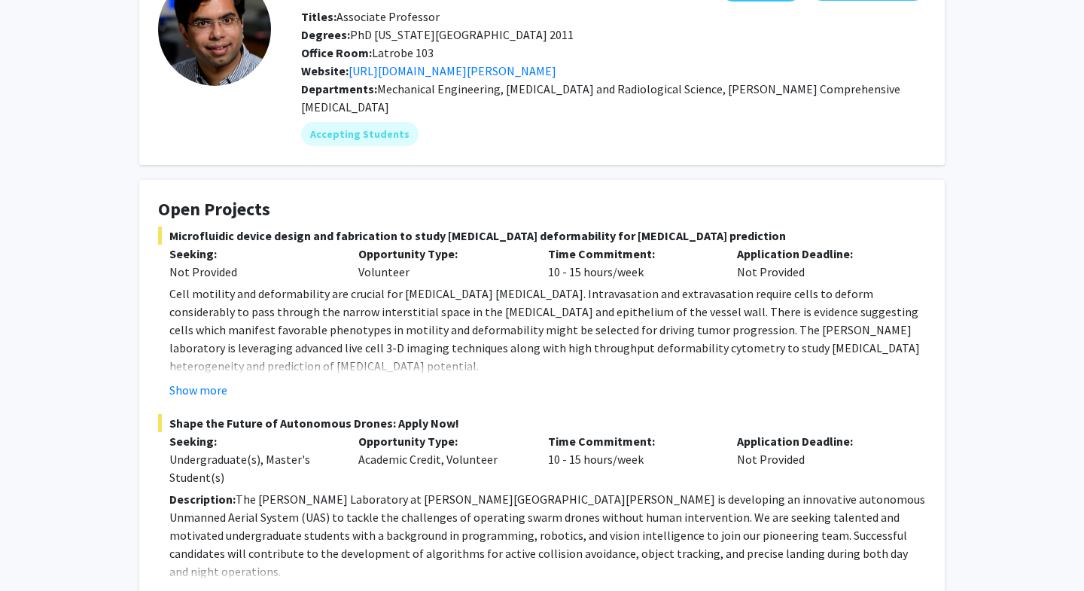
scroll to position [209, 0]
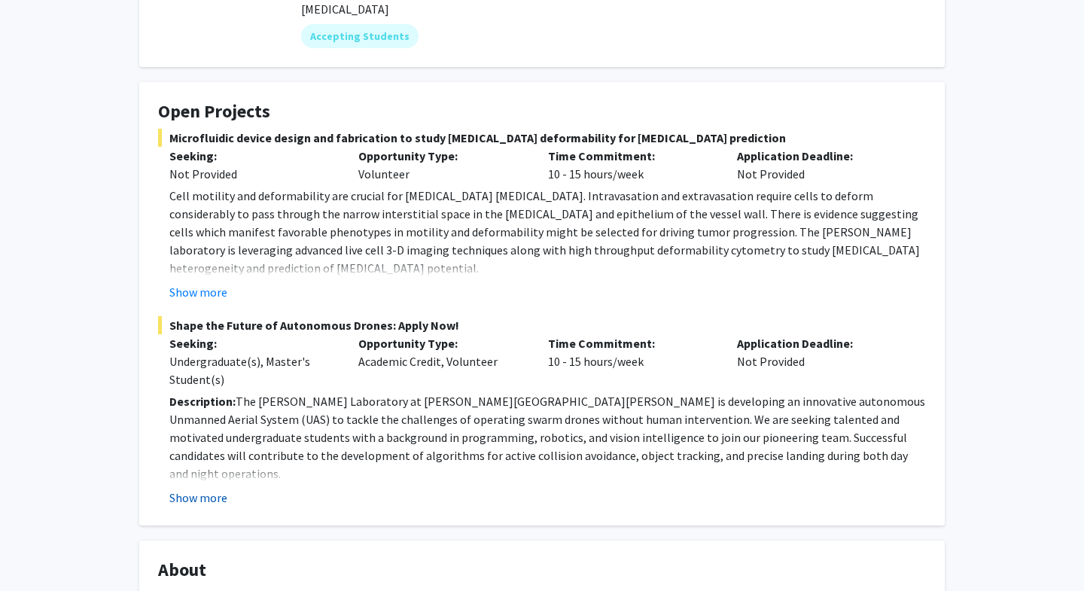
click at [220, 489] on button "Show more" at bounding box center [198, 498] width 58 height 18
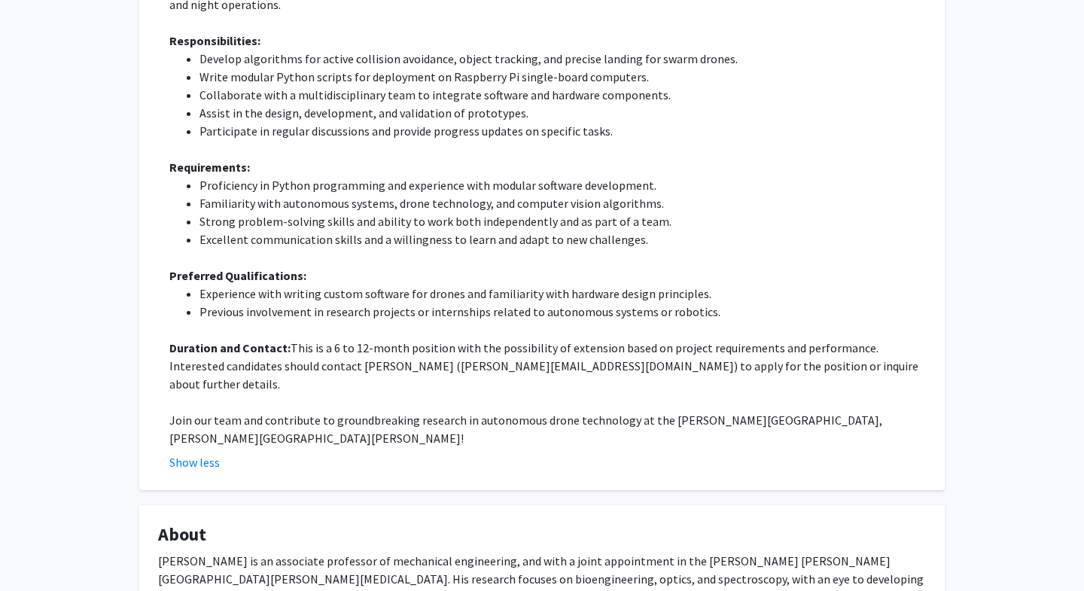
scroll to position [0, 0]
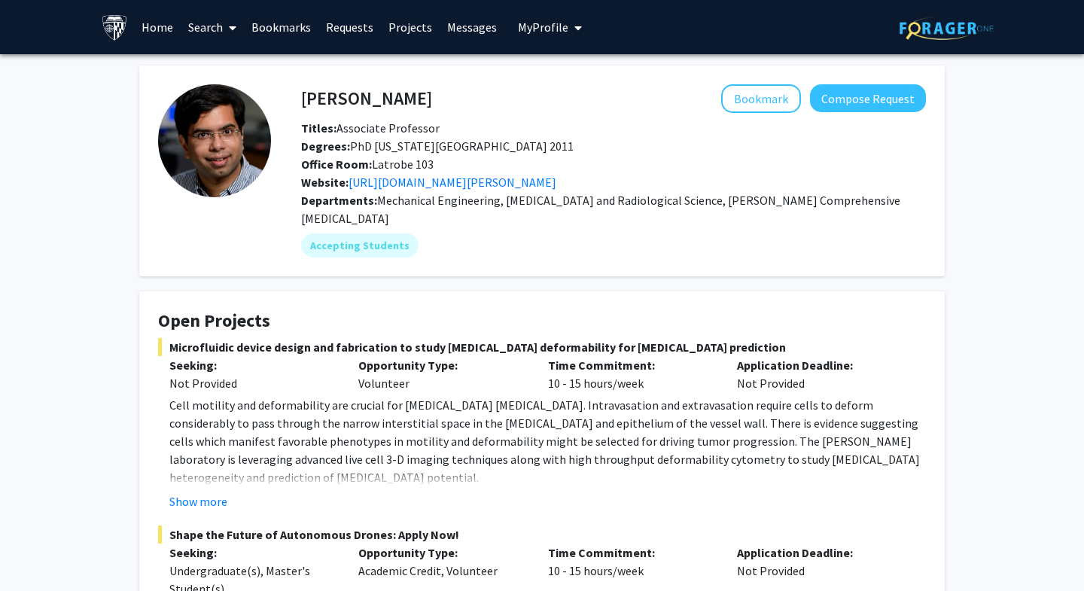
click at [392, 33] on link "Projects" at bounding box center [410, 27] width 59 height 53
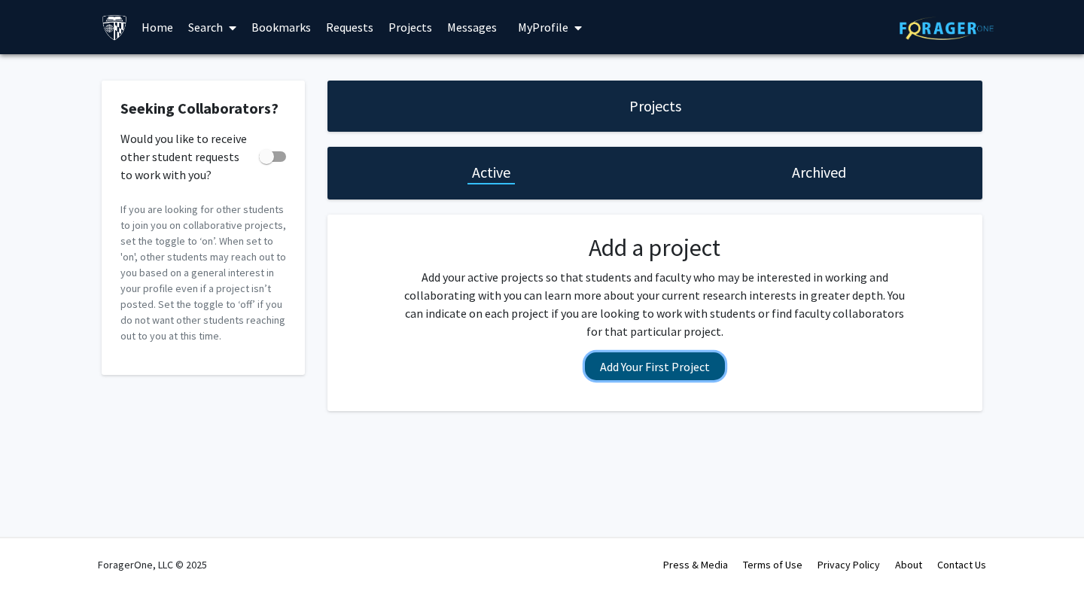
click at [631, 367] on button "Add Your First Project" at bounding box center [655, 366] width 140 height 28
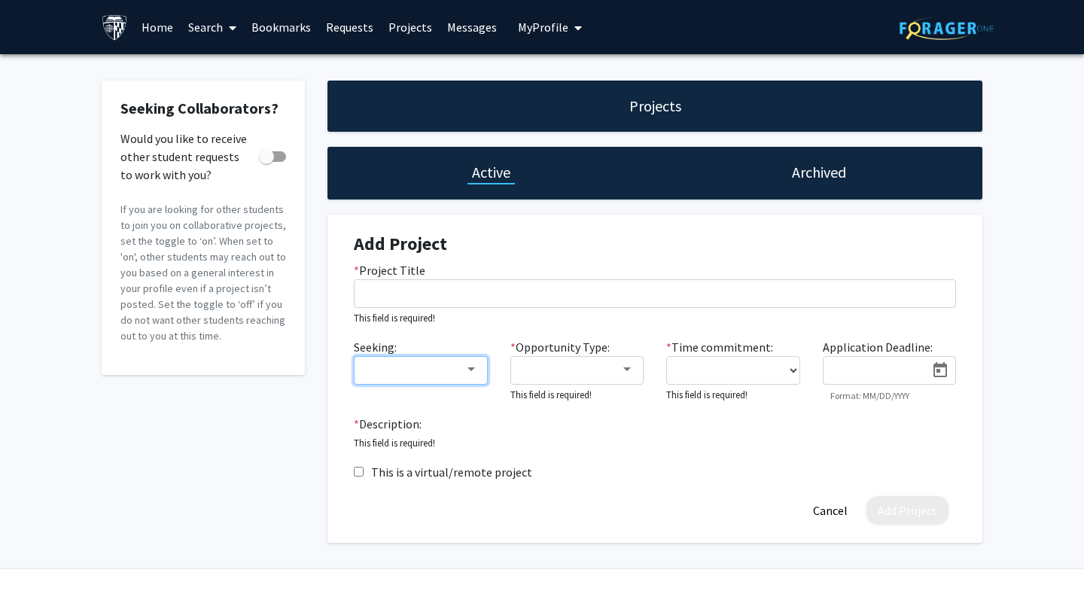
click at [463, 374] on div at bounding box center [414, 370] width 101 height 18
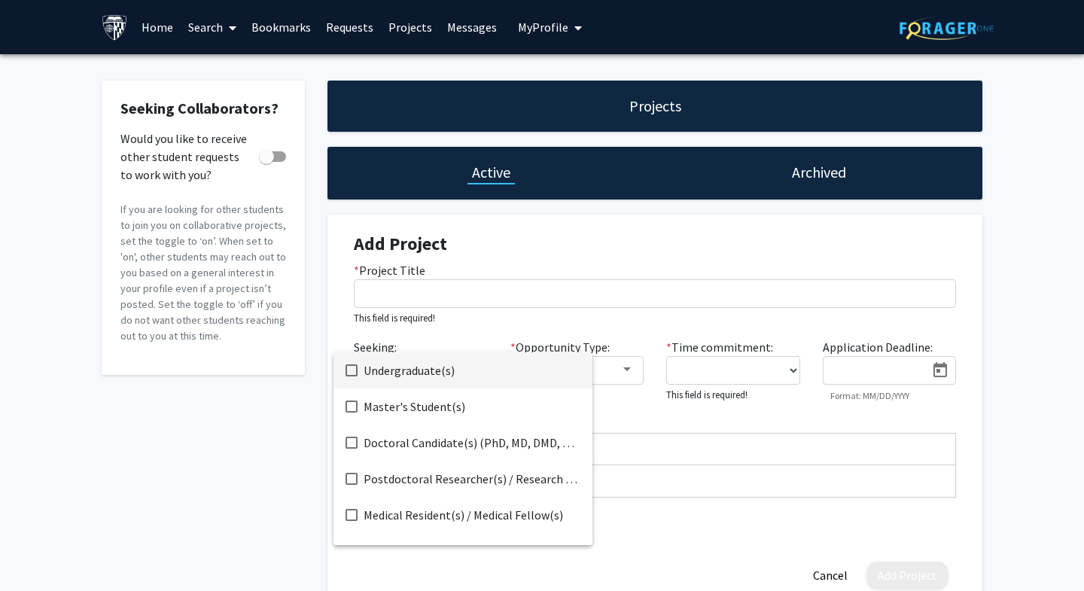
click at [477, 318] on div at bounding box center [542, 295] width 1084 height 591
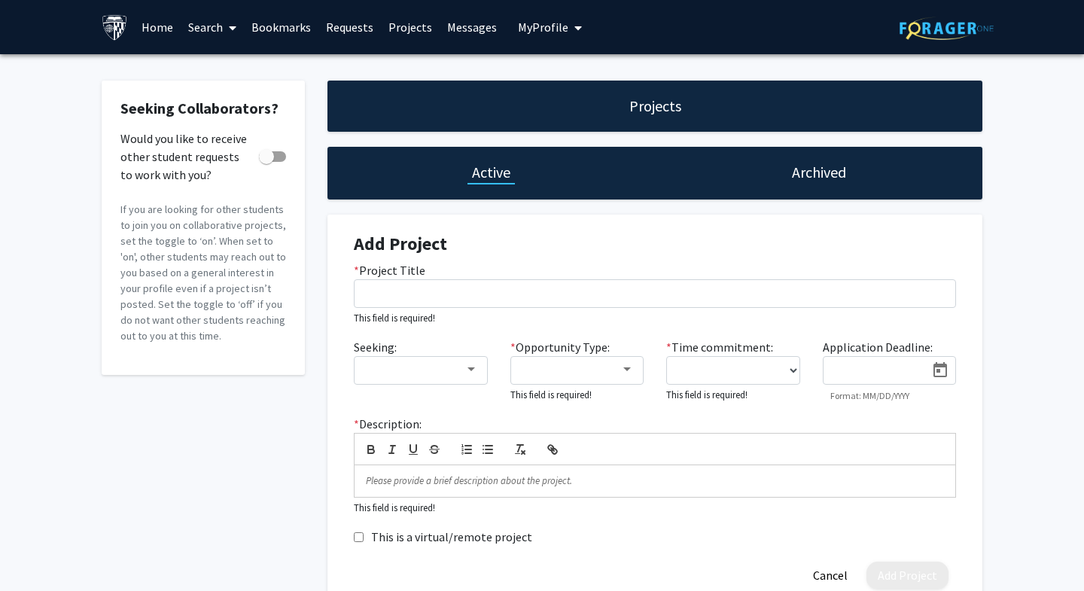
click at [204, 30] on link "Search" at bounding box center [212, 27] width 63 height 53
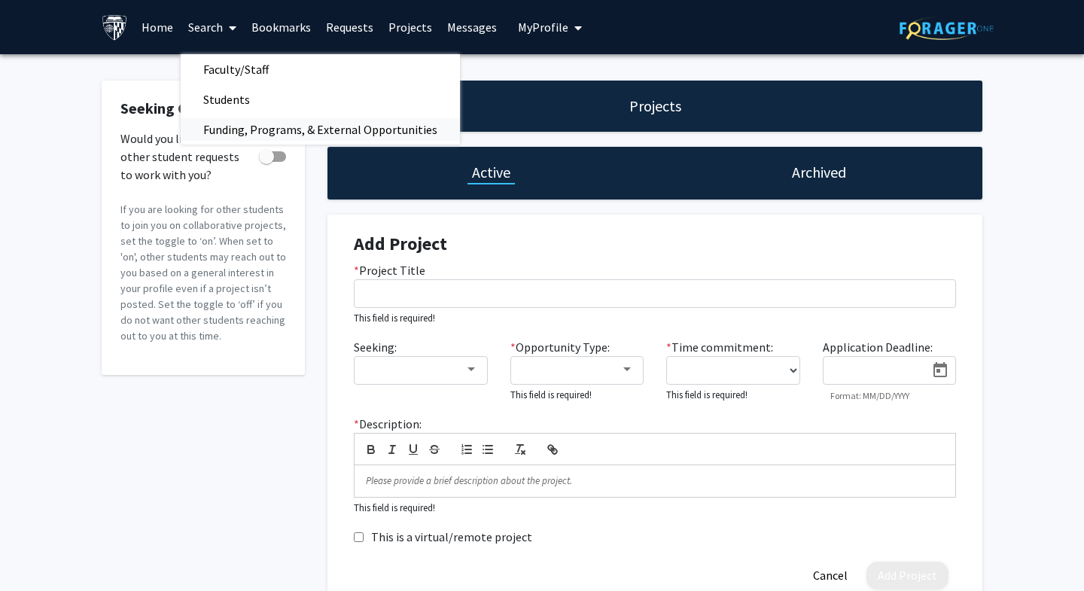
click at [211, 120] on span "Funding, Programs, & External Opportunities" at bounding box center [320, 129] width 279 height 30
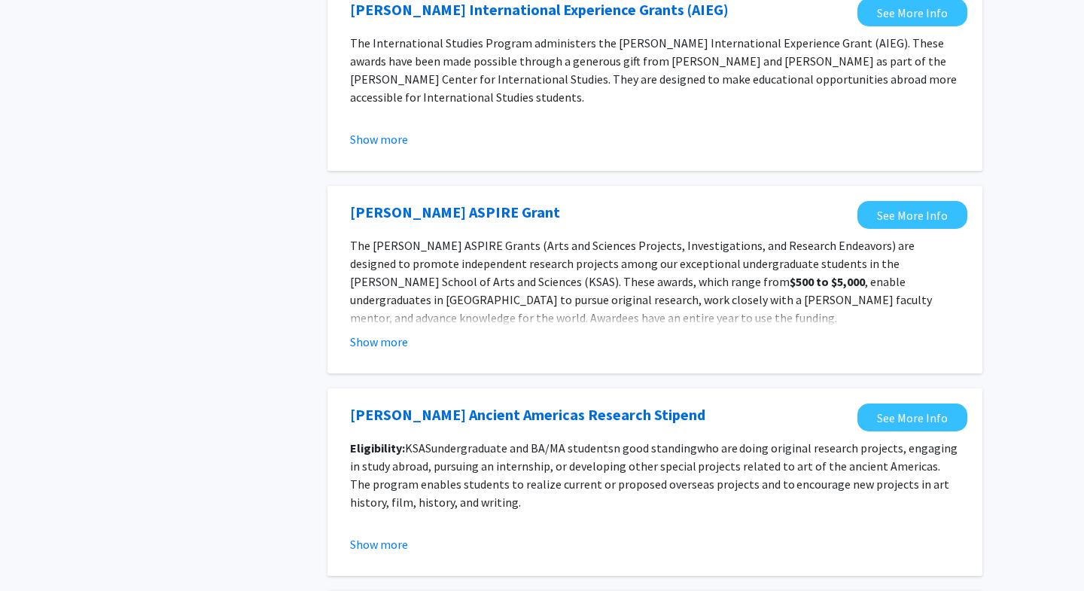
scroll to position [1326, 0]
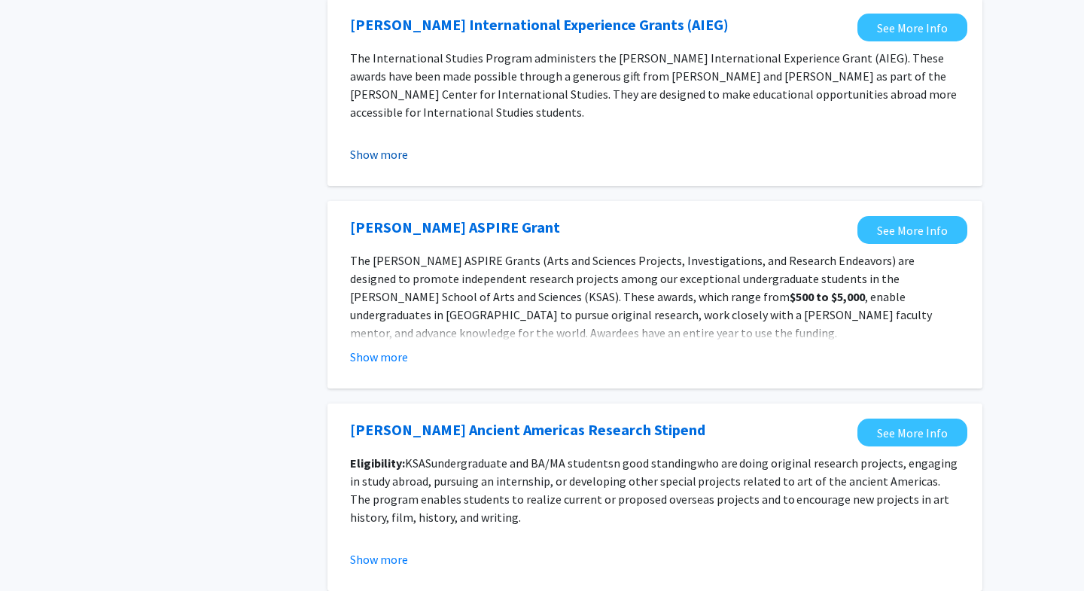
click at [398, 154] on button "Show more" at bounding box center [379, 154] width 58 height 18
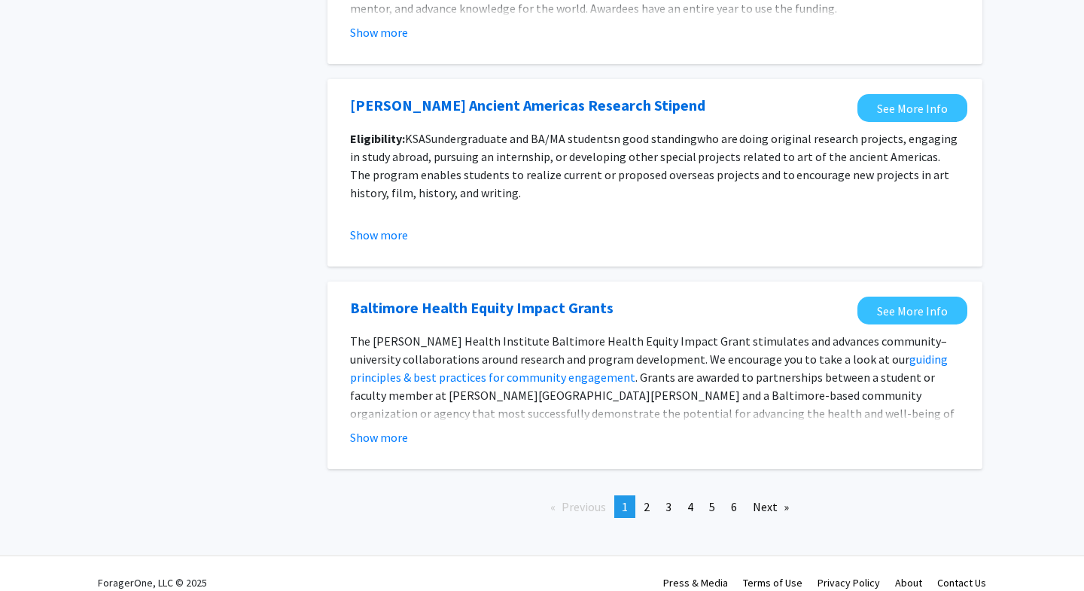
scroll to position [1924, 0]
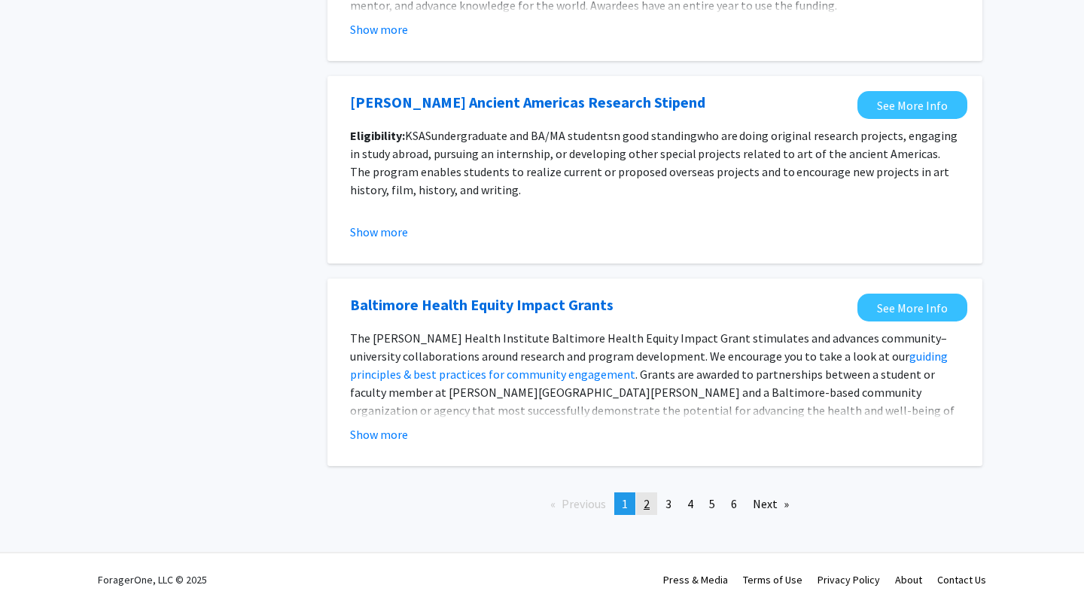
click at [646, 496] on span "2" at bounding box center [647, 503] width 6 height 15
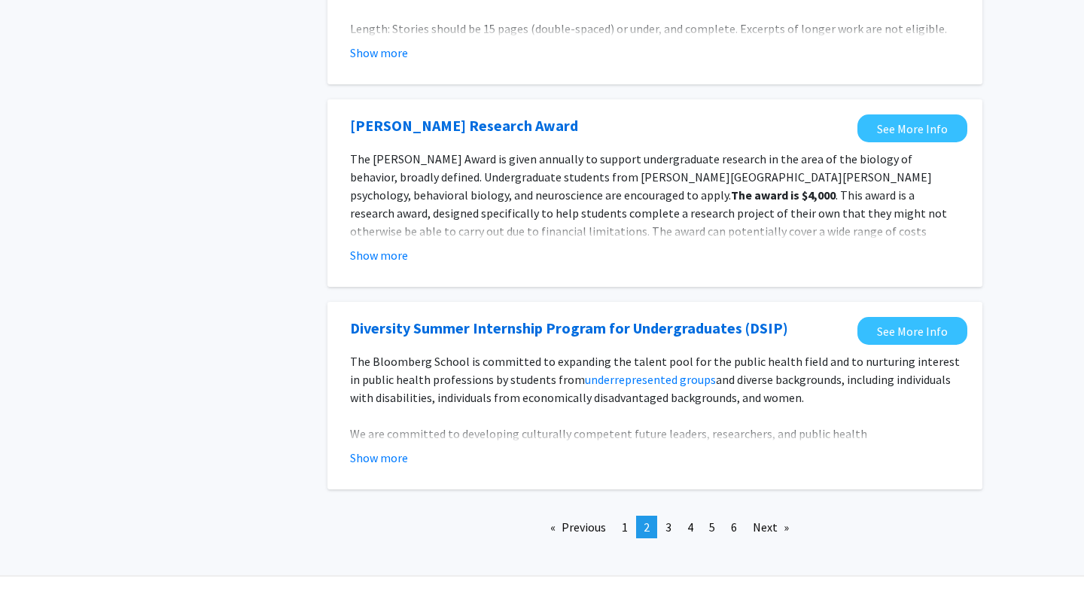
scroll to position [1728, 0]
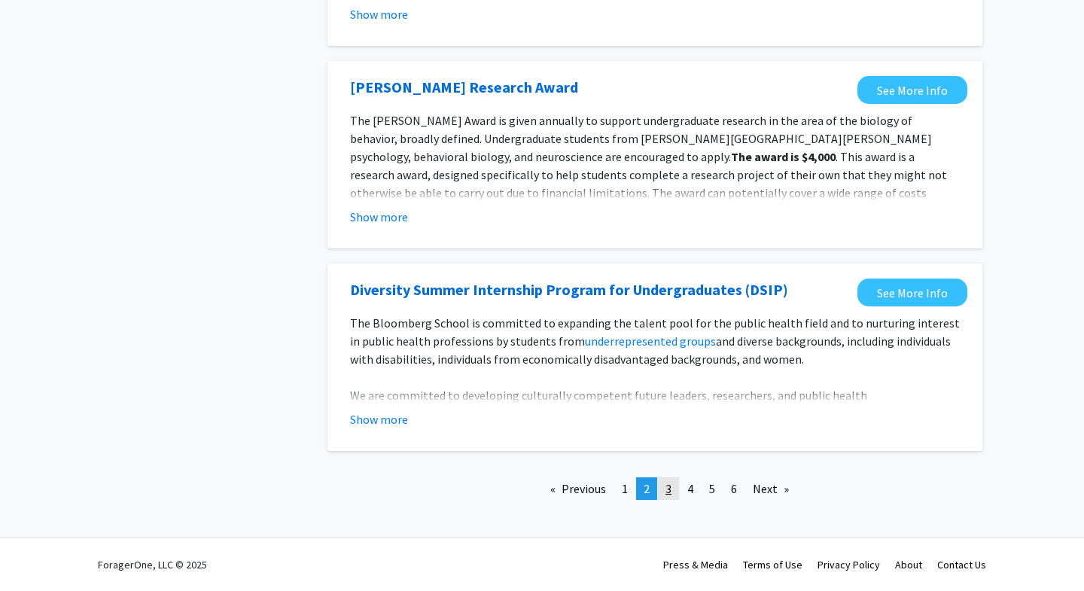
click at [666, 492] on span "3" at bounding box center [668, 488] width 6 height 15
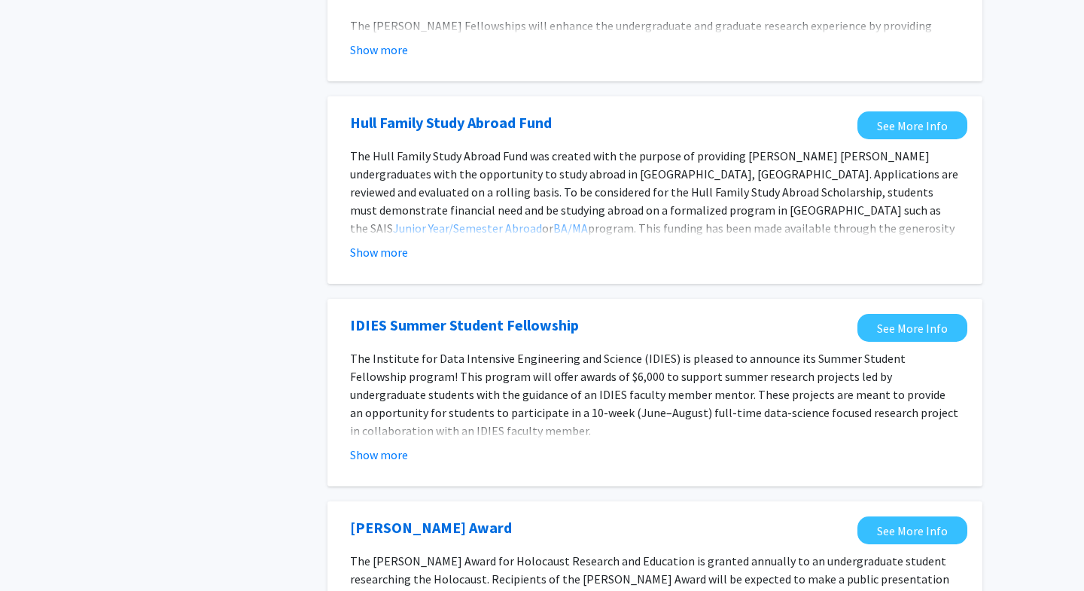
scroll to position [1095, 0]
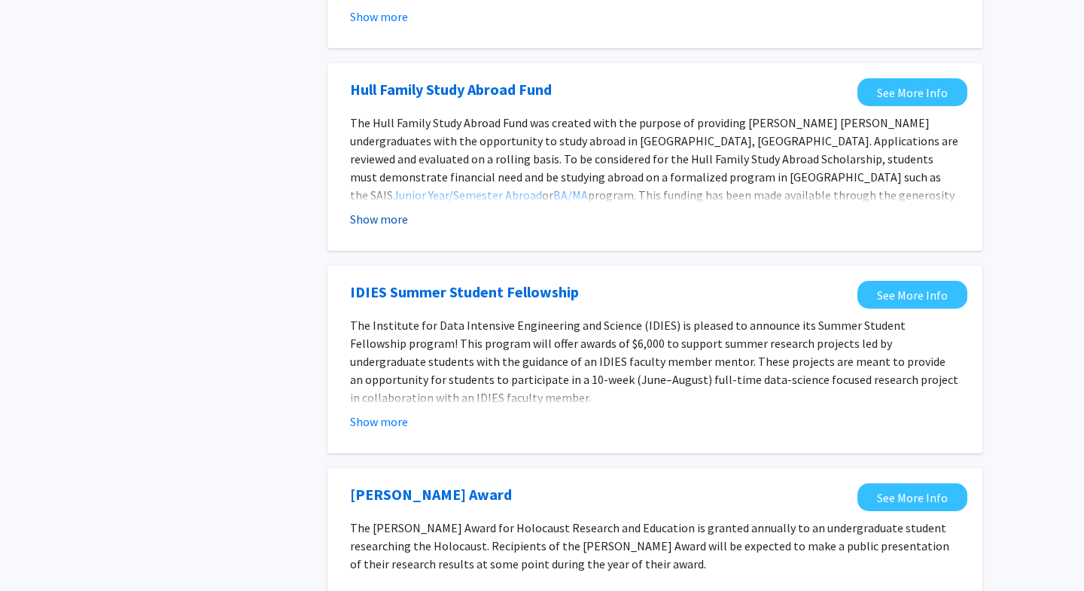
click at [361, 210] on button "Show more" at bounding box center [379, 219] width 58 height 18
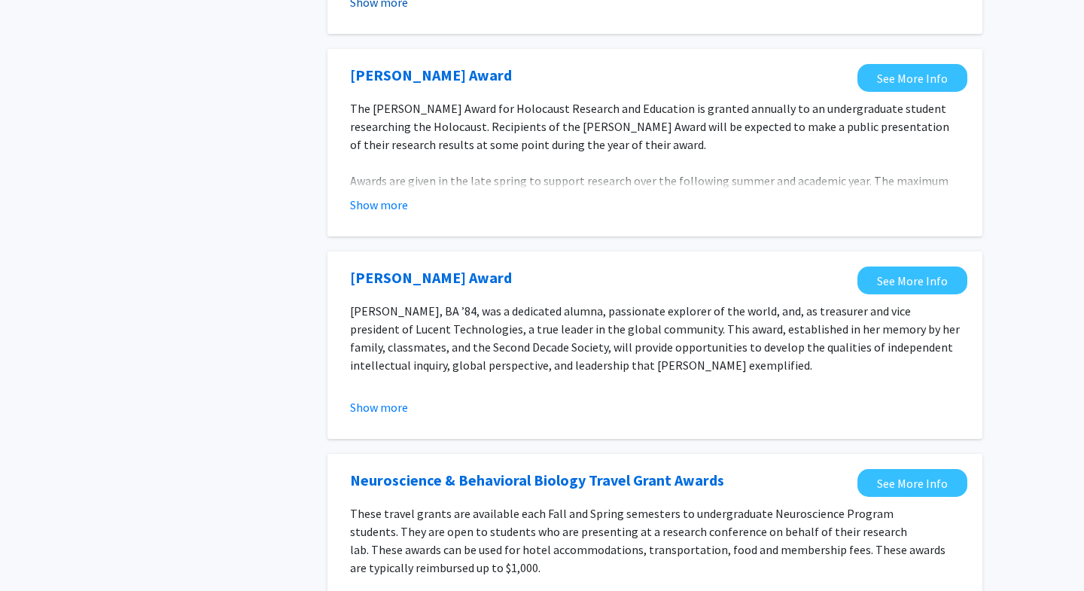
scroll to position [1741, 0]
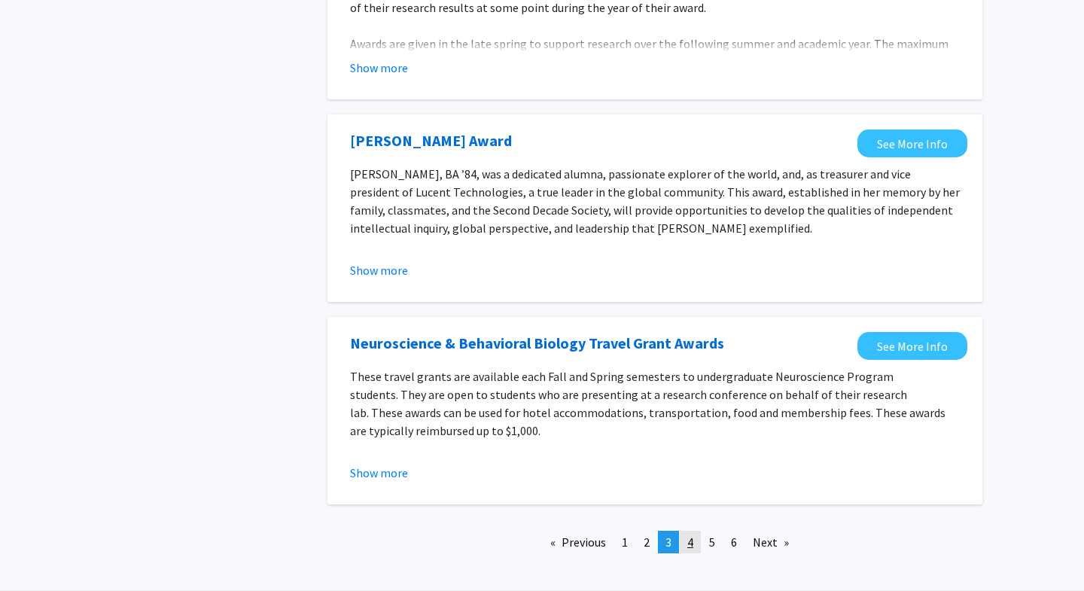
click at [687, 531] on link "page 4" at bounding box center [690, 542] width 21 height 23
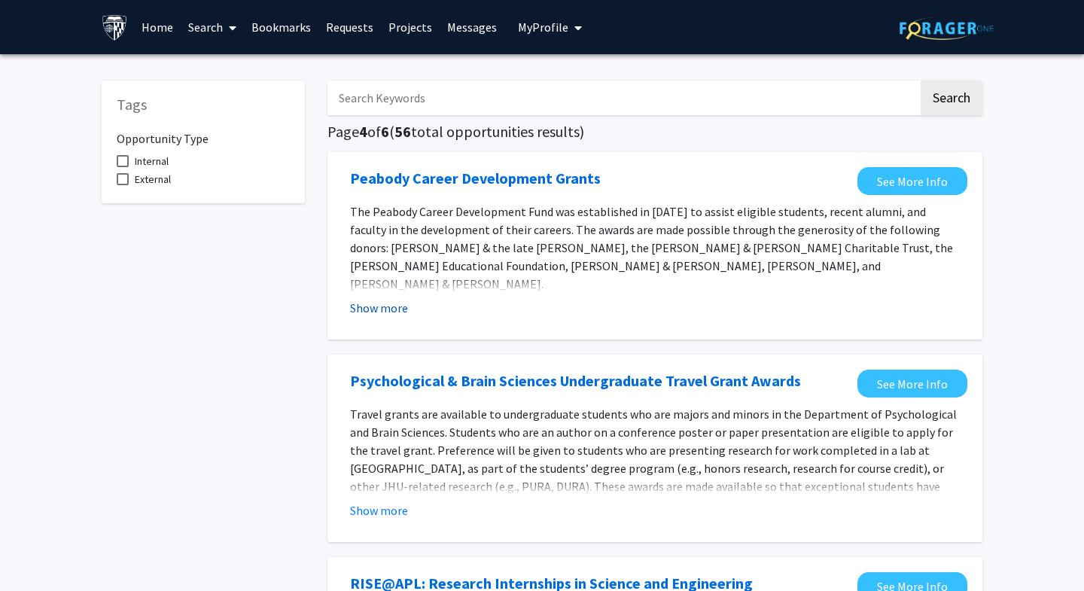
click at [394, 313] on button "Show more" at bounding box center [379, 308] width 58 height 18
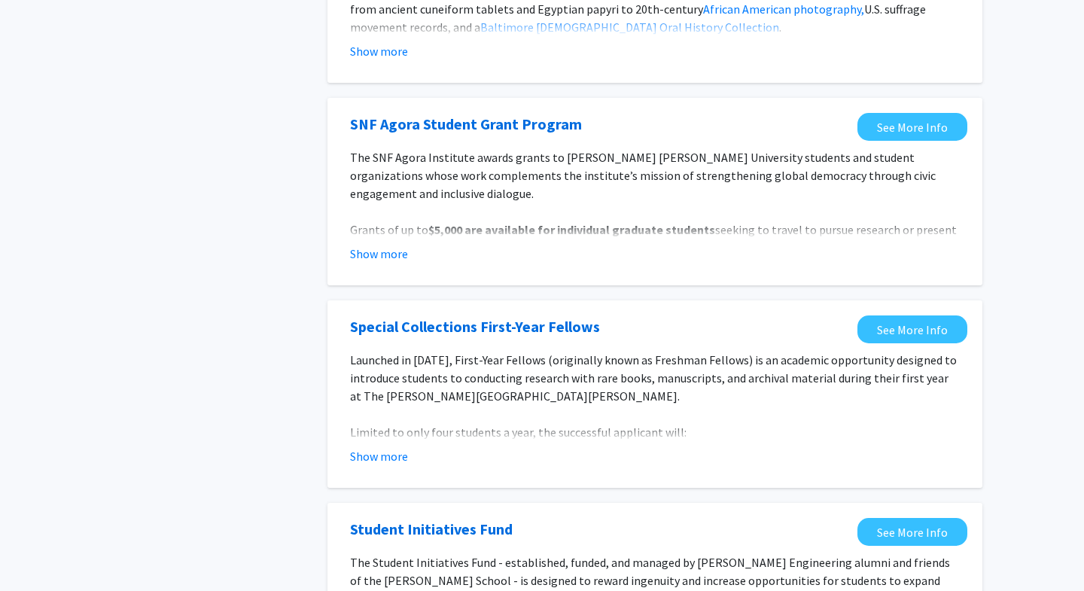
scroll to position [1654, 0]
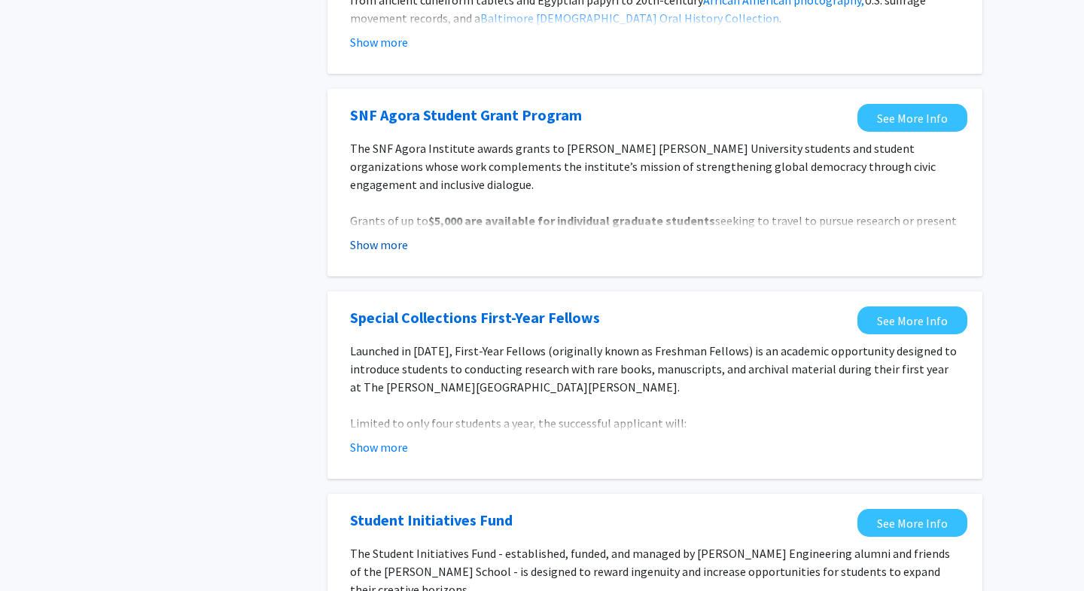
click at [388, 236] on button "Show more" at bounding box center [379, 245] width 58 height 18
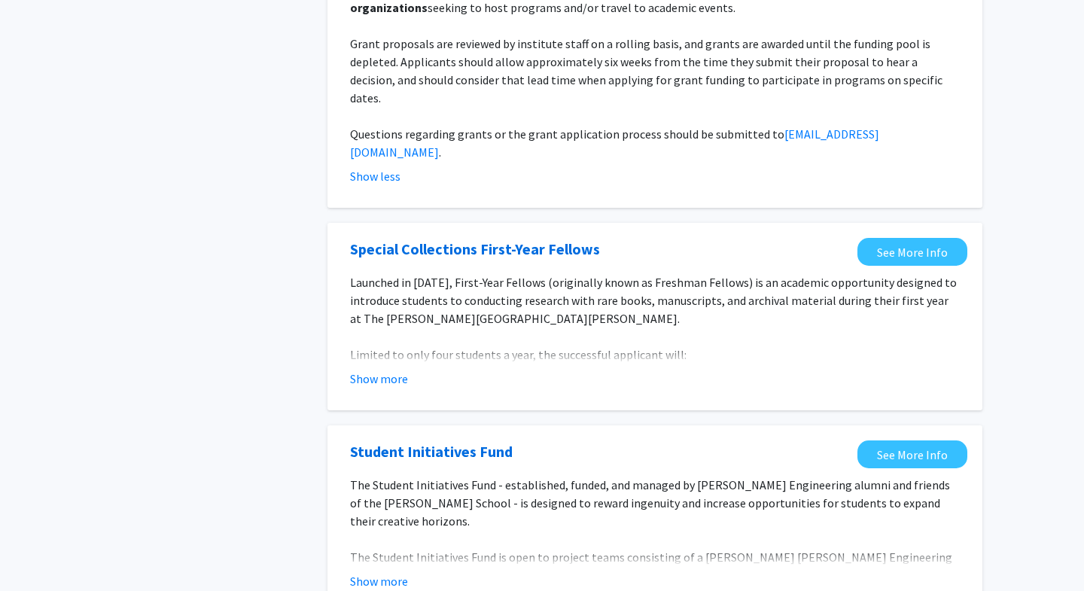
scroll to position [1895, 0]
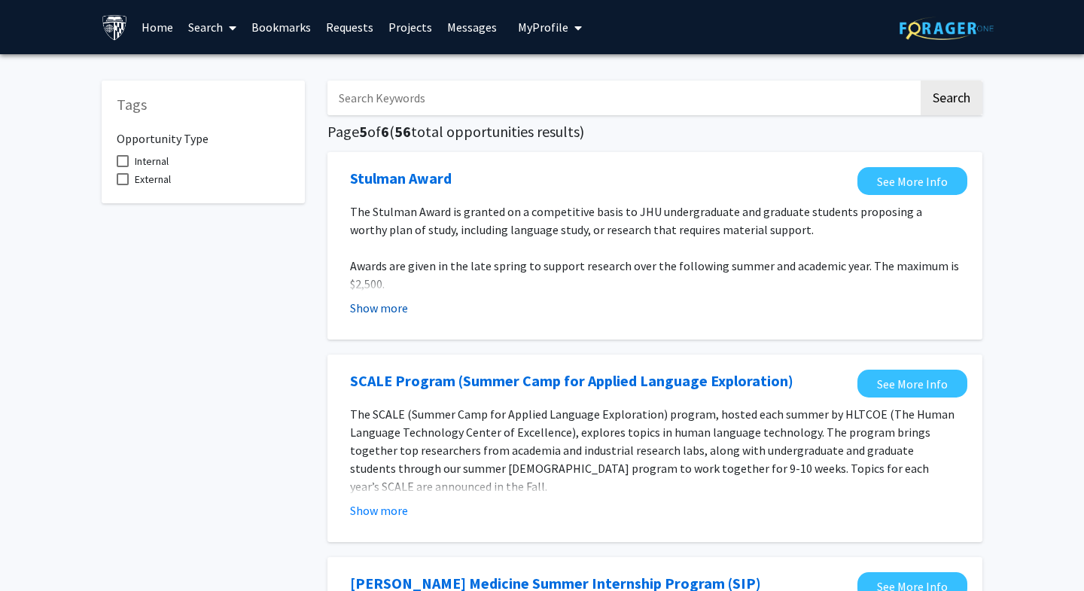
click at [388, 312] on button "Show more" at bounding box center [379, 308] width 58 height 18
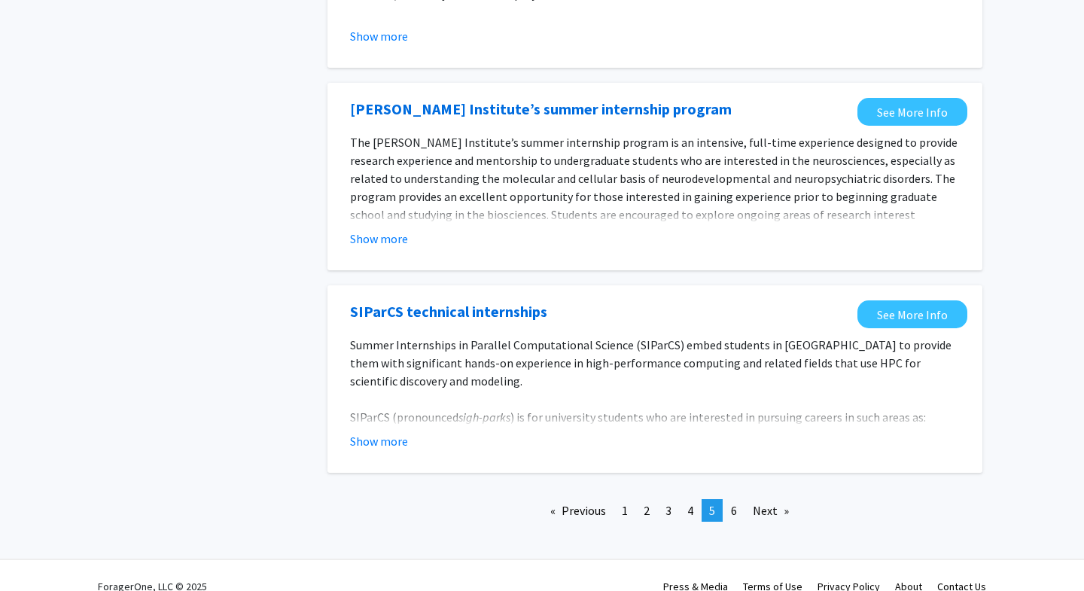
scroll to position [1704, 0]
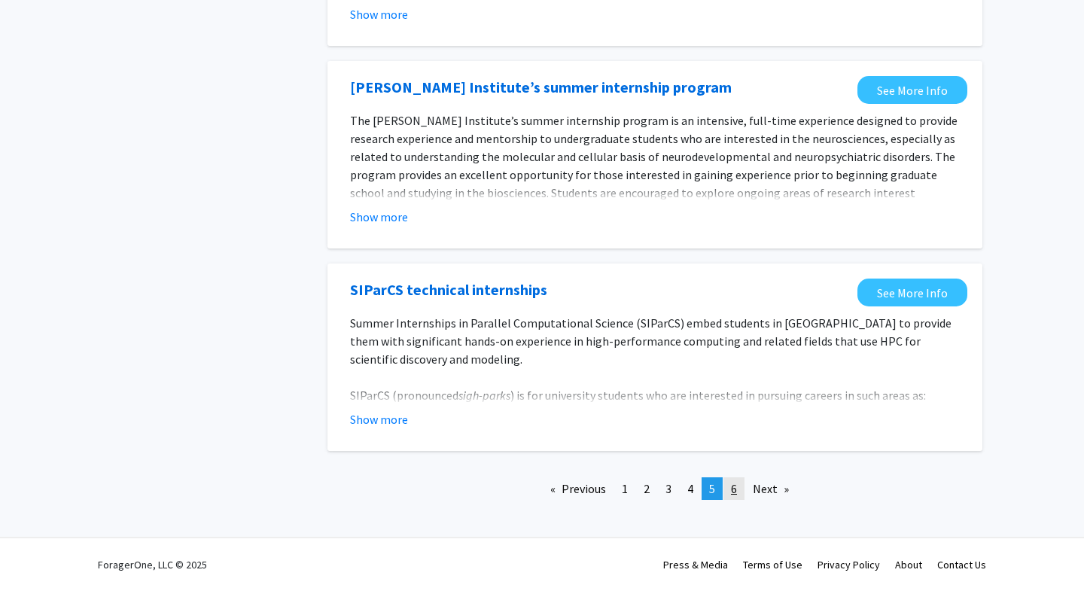
click at [735, 488] on span "6" at bounding box center [734, 488] width 6 height 15
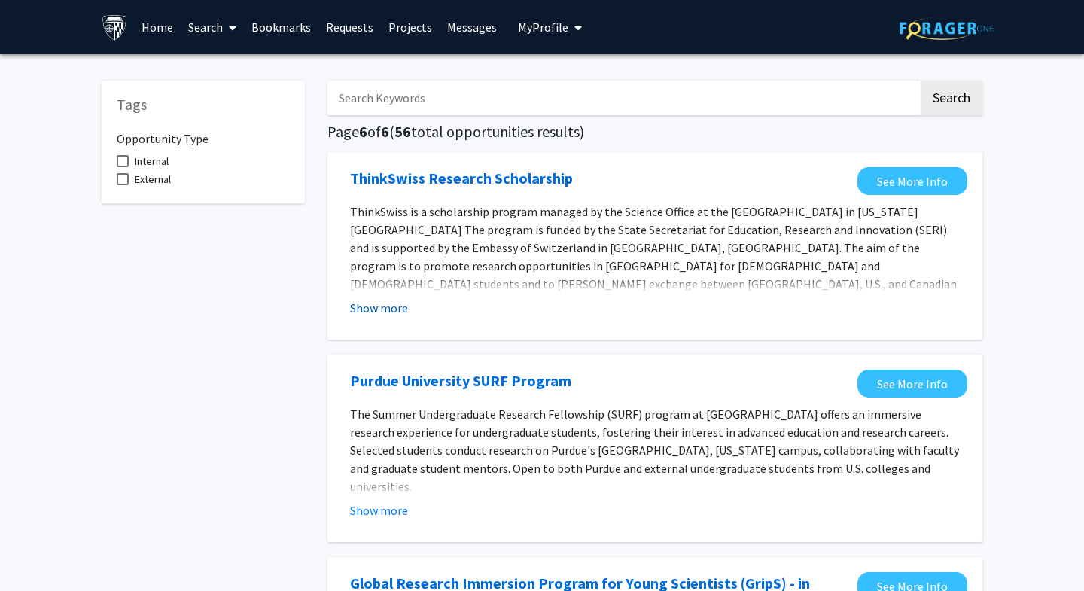
click at [355, 313] on button "Show more" at bounding box center [379, 308] width 58 height 18
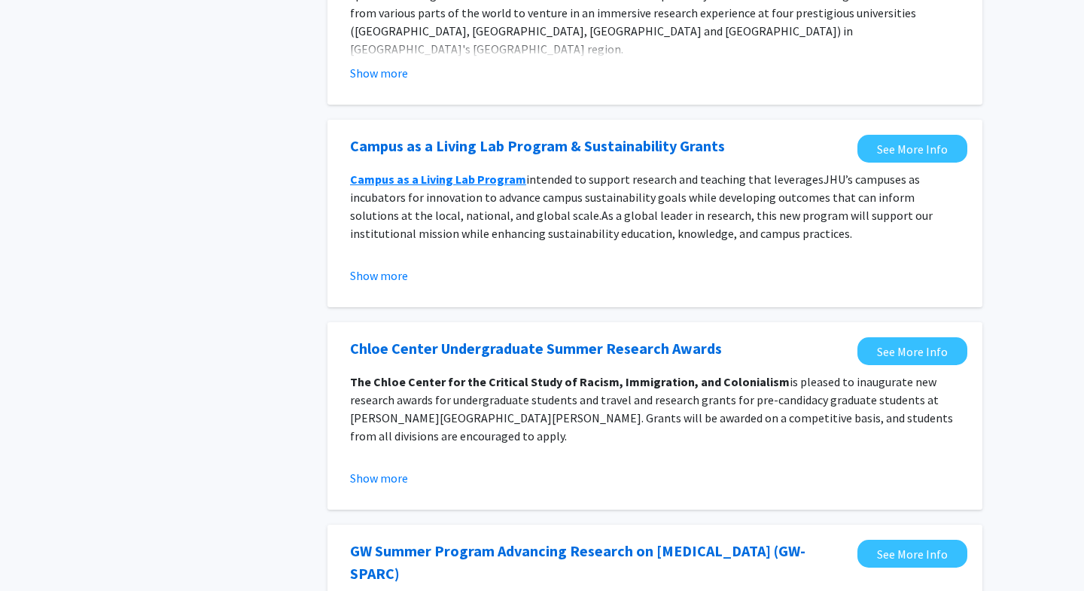
scroll to position [732, 0]
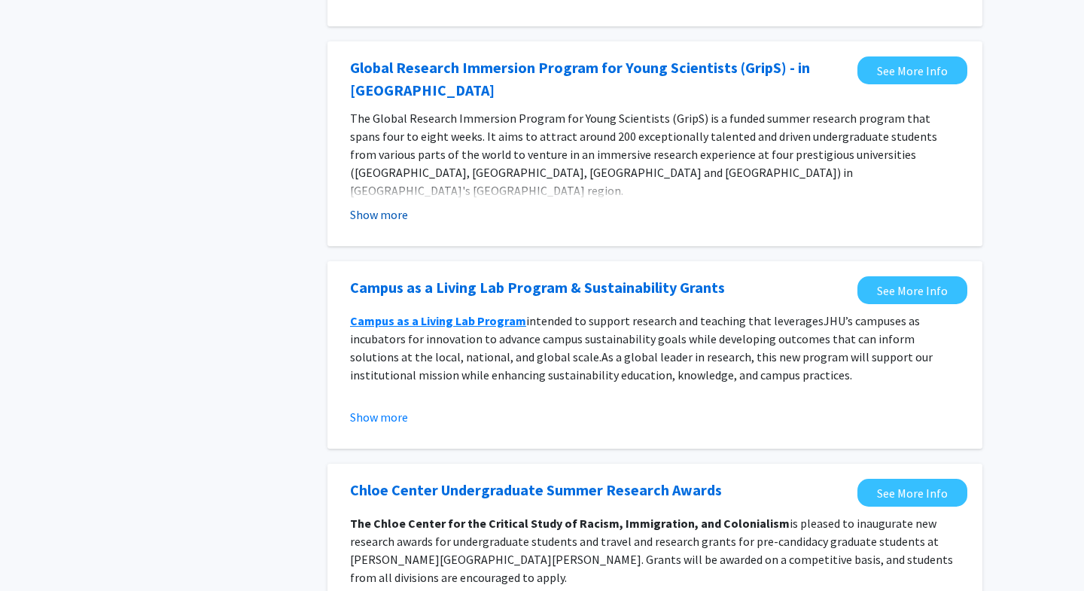
click at [371, 206] on button "Show more" at bounding box center [379, 215] width 58 height 18
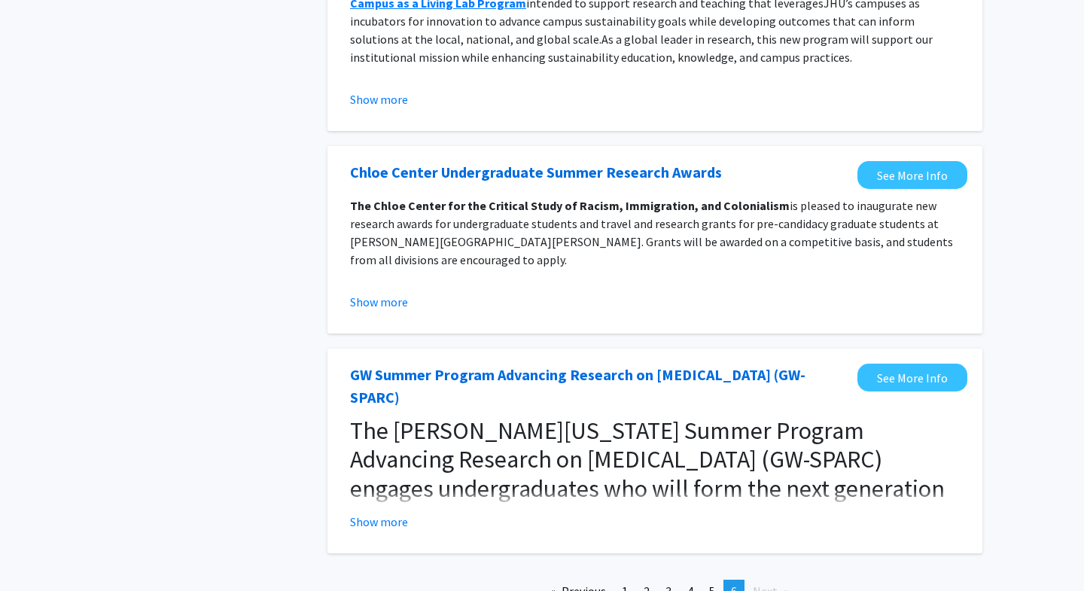
scroll to position [1375, 0]
